Goal: Find contact information: Find contact information

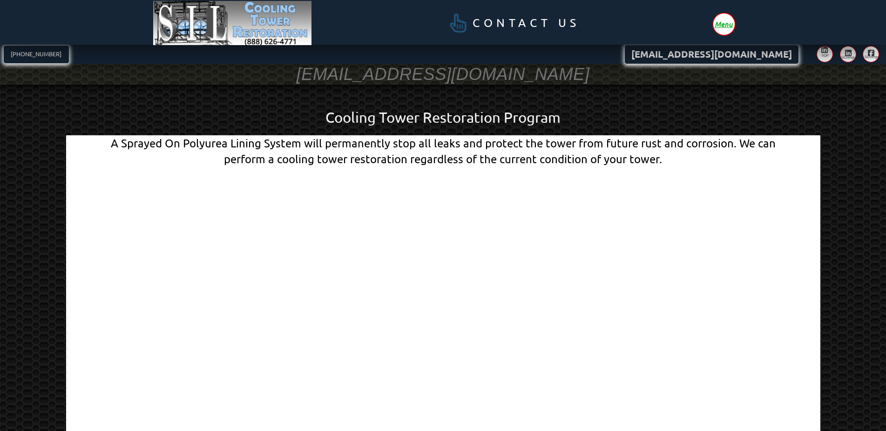
click at [728, 24] on span "Menu" at bounding box center [723, 23] width 18 height 7
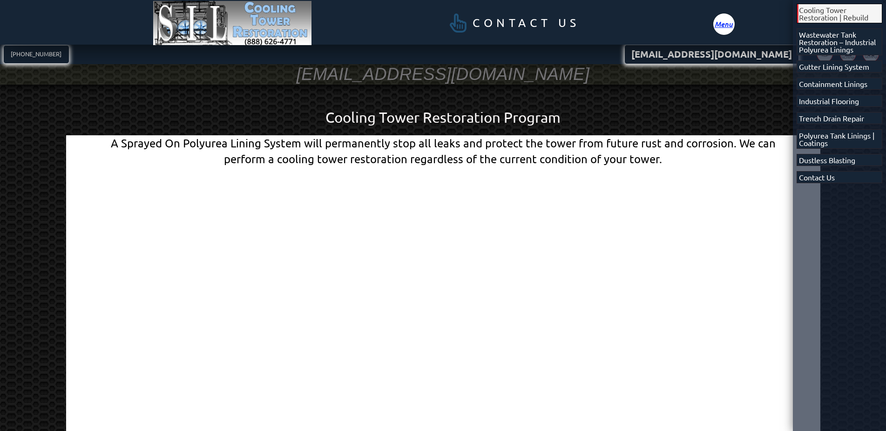
click at [824, 7] on span "Cooling Tower Restoration | Rebuild" at bounding box center [840, 13] width 83 height 15
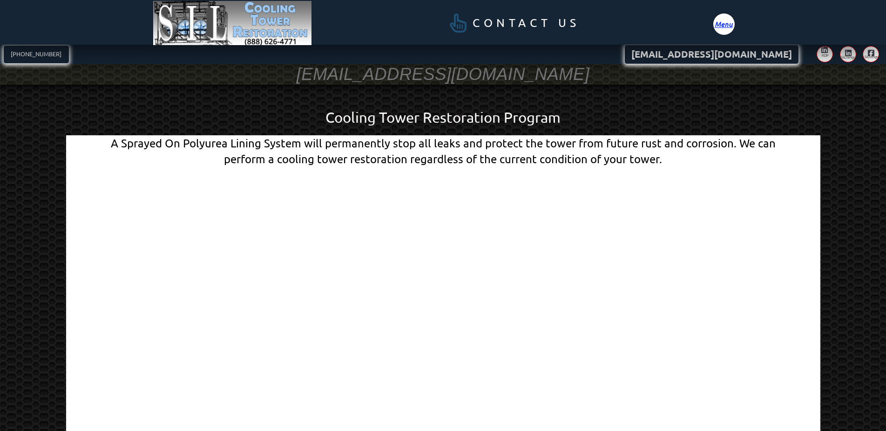
click at [723, 26] on span "Menu" at bounding box center [723, 23] width 18 height 7
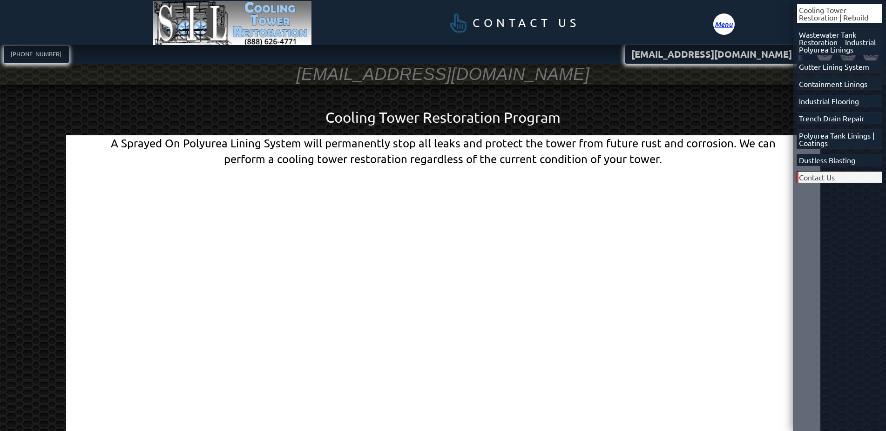
click at [831, 175] on span "Contact Us" at bounding box center [817, 177] width 36 height 7
